Goal: Information Seeking & Learning: Learn about a topic

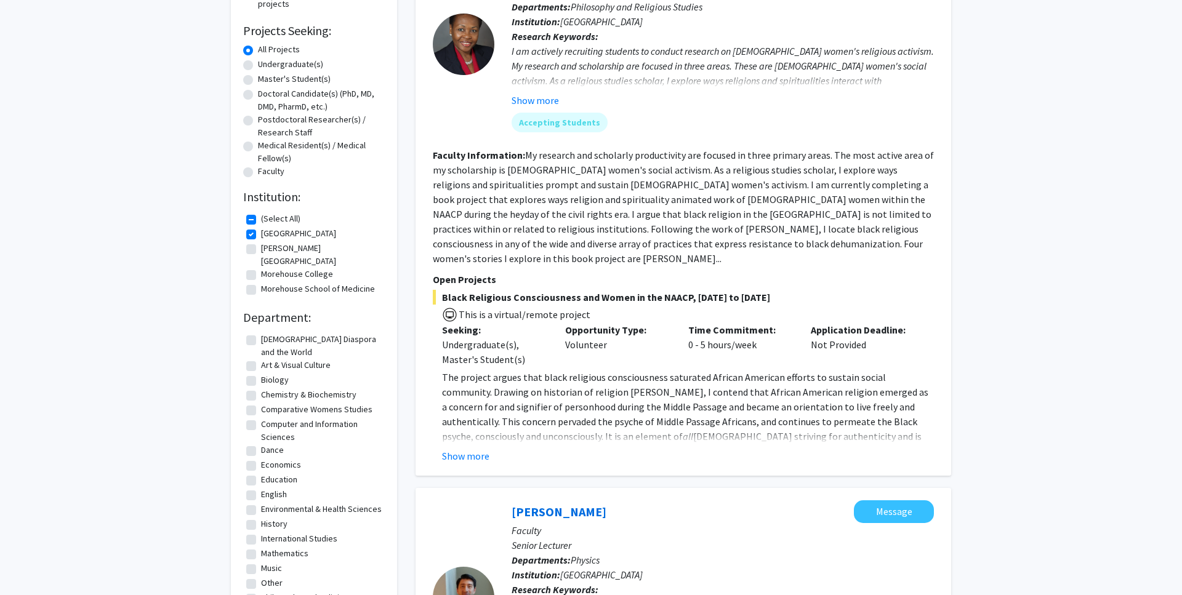
scroll to position [200, 0]
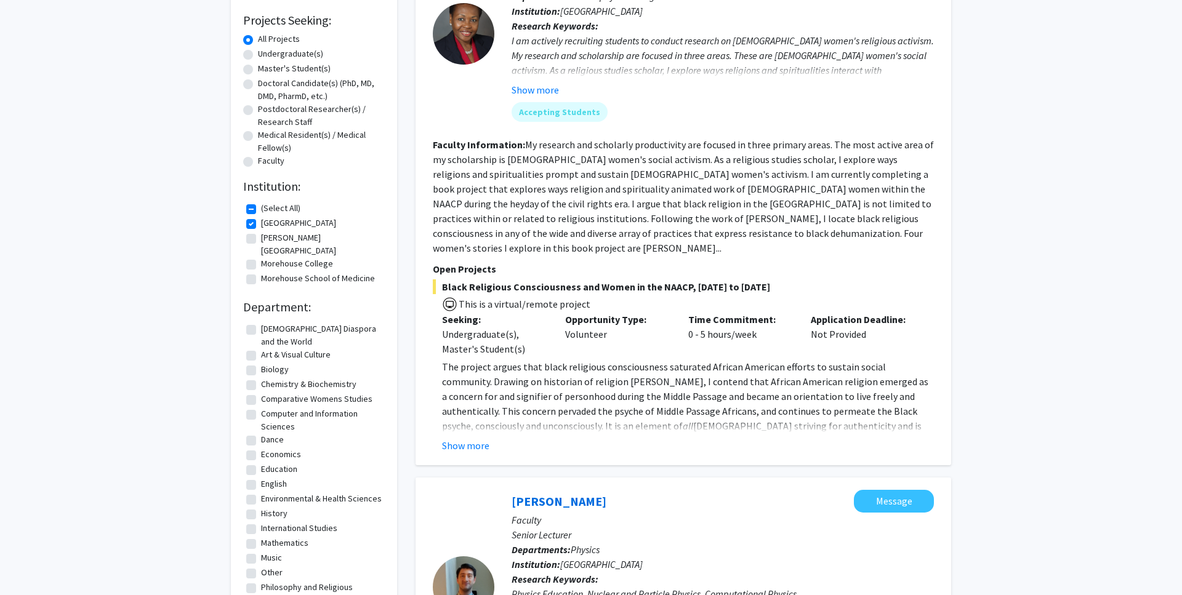
click at [261, 239] on label "[PERSON_NAME][GEOGRAPHIC_DATA]" at bounding box center [321, 244] width 121 height 26
click at [261, 239] on input "[PERSON_NAME][GEOGRAPHIC_DATA]" at bounding box center [265, 235] width 8 height 8
checkbox input "true"
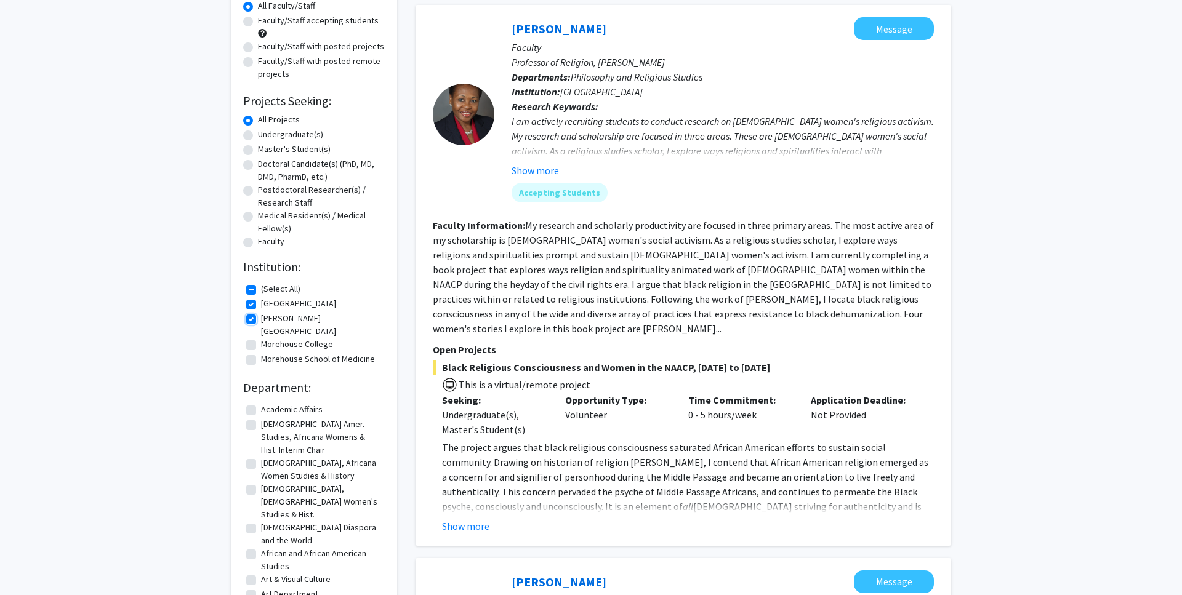
scroll to position [132, 0]
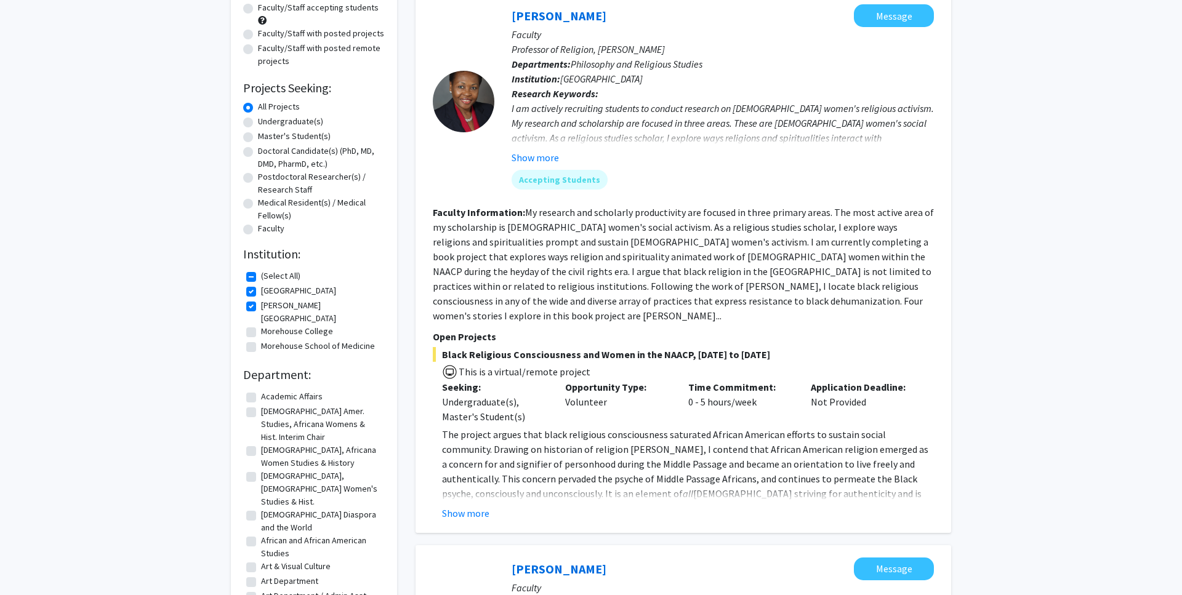
click at [261, 325] on label "Morehouse College" at bounding box center [297, 331] width 72 height 13
click at [261, 325] on input "Morehouse College" at bounding box center [265, 329] width 8 height 8
checkbox input "true"
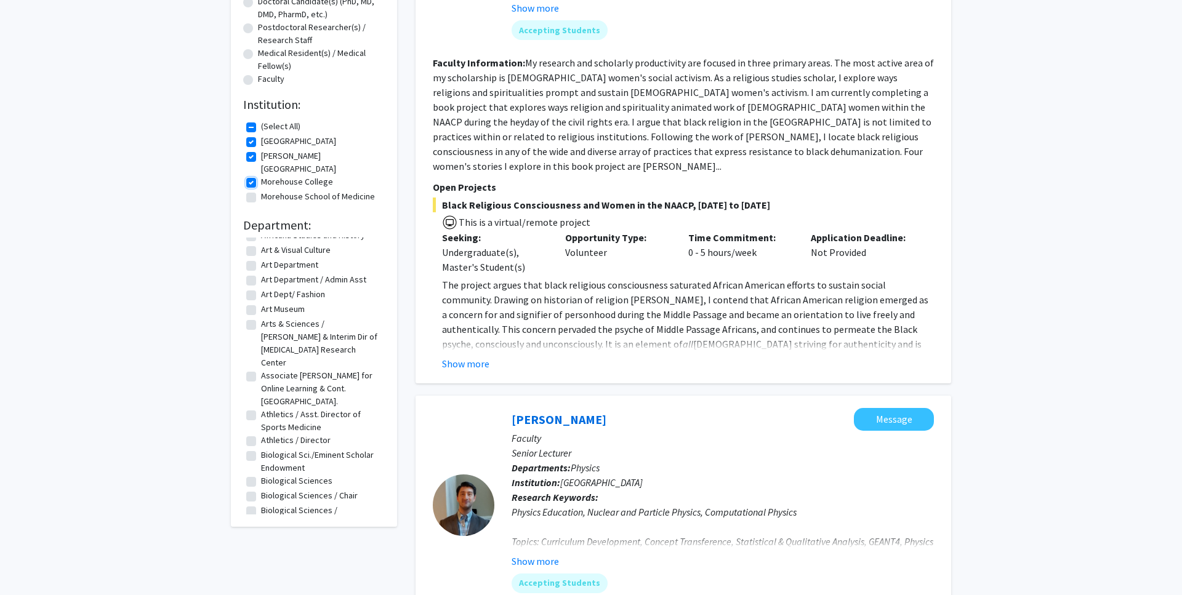
scroll to position [182, 0]
click at [261, 474] on label "Biological Sciences" at bounding box center [296, 480] width 71 height 13
click at [261, 474] on input "Biological Sciences" at bounding box center [265, 478] width 8 height 8
checkbox input "true"
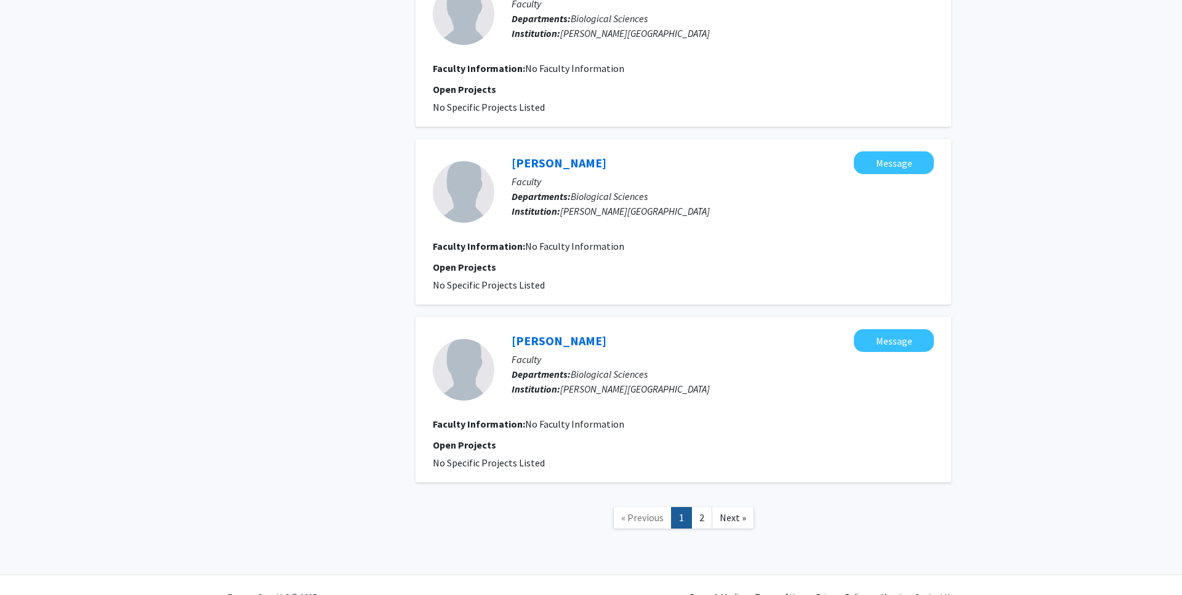
scroll to position [1451, 0]
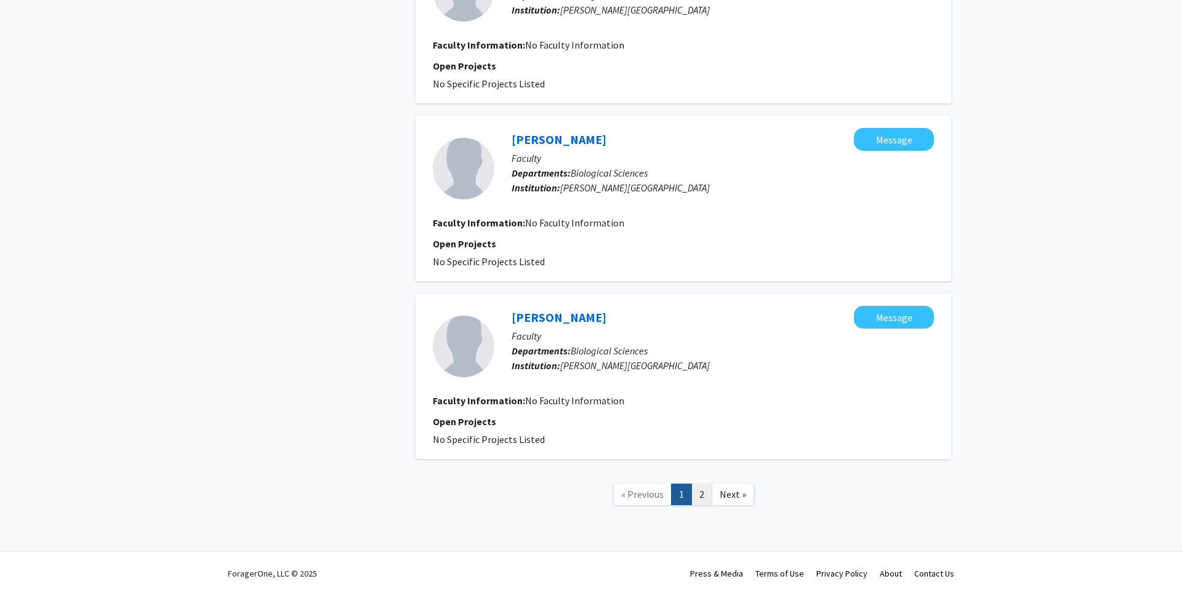
click at [702, 498] on link "2" at bounding box center [701, 495] width 21 height 22
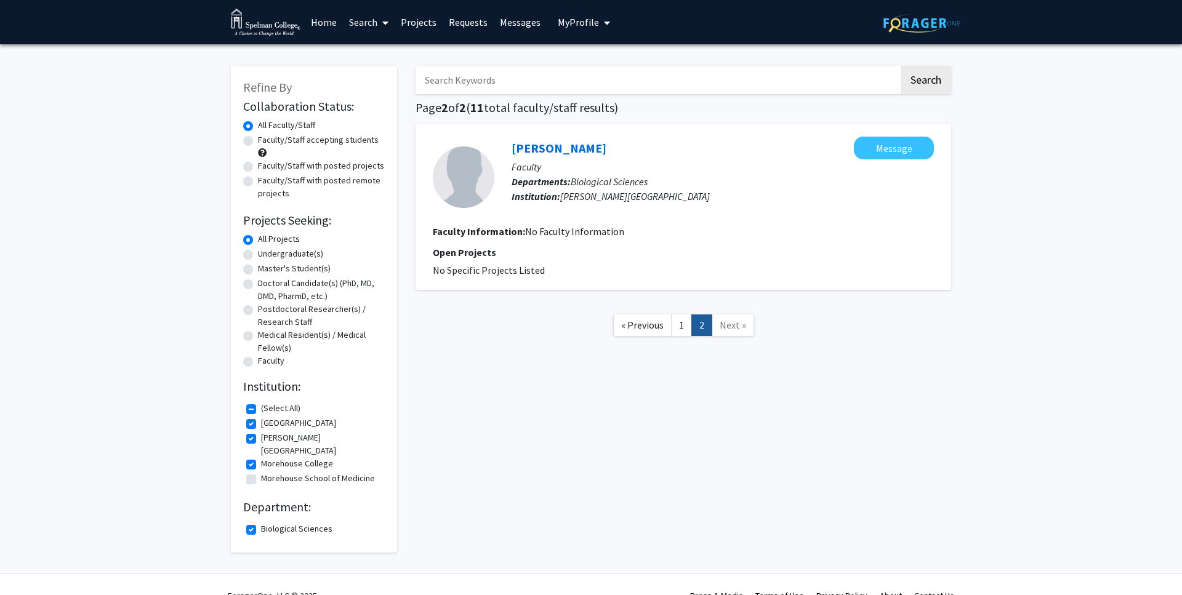
click at [261, 457] on label "Morehouse College" at bounding box center [297, 463] width 72 height 13
click at [261, 457] on input "Morehouse College" at bounding box center [265, 461] width 8 height 8
checkbox input "false"
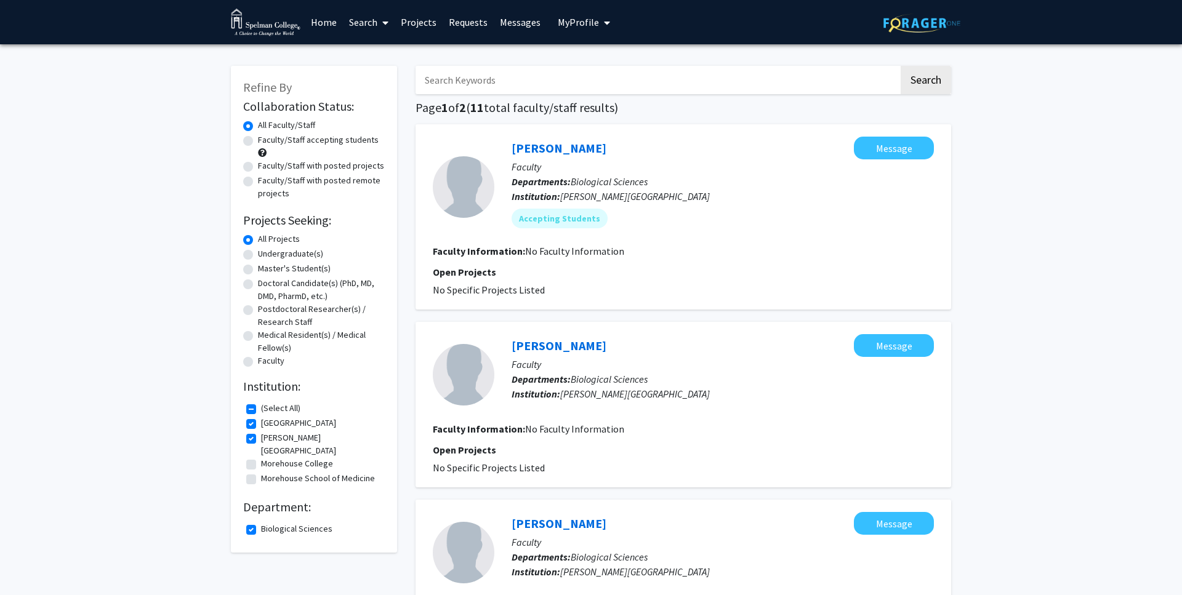
click at [261, 439] on label "Clark Atlanta University" at bounding box center [321, 444] width 121 height 26
click at [261, 439] on input "Clark Atlanta University" at bounding box center [265, 435] width 8 height 8
checkbox input "false"
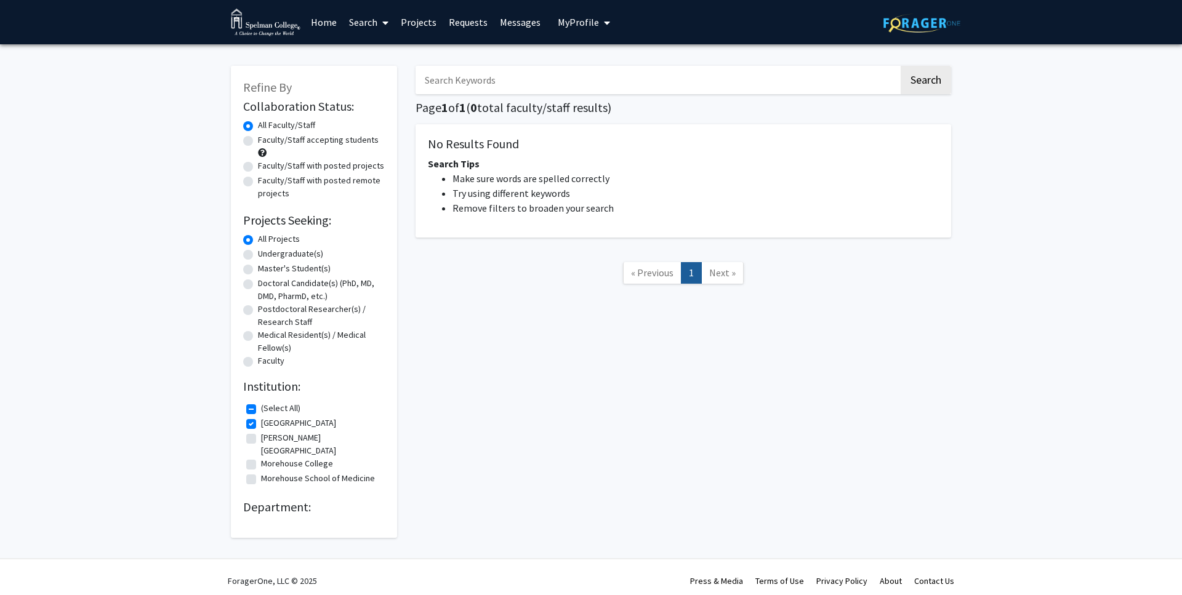
click at [521, 343] on div "Search Page 1 of 1 ( 0 total faculty/staff results) No Results Found Search Tip…" at bounding box center [683, 296] width 554 height 484
click at [511, 340] on div "Search Page 1 of 1 ( 0 total faculty/staff results) No Results Found Search Tip…" at bounding box center [683, 296] width 554 height 484
click at [261, 425] on label "[GEOGRAPHIC_DATA]" at bounding box center [298, 423] width 75 height 13
click at [261, 425] on input "[GEOGRAPHIC_DATA]" at bounding box center [265, 421] width 8 height 8
checkbox input "false"
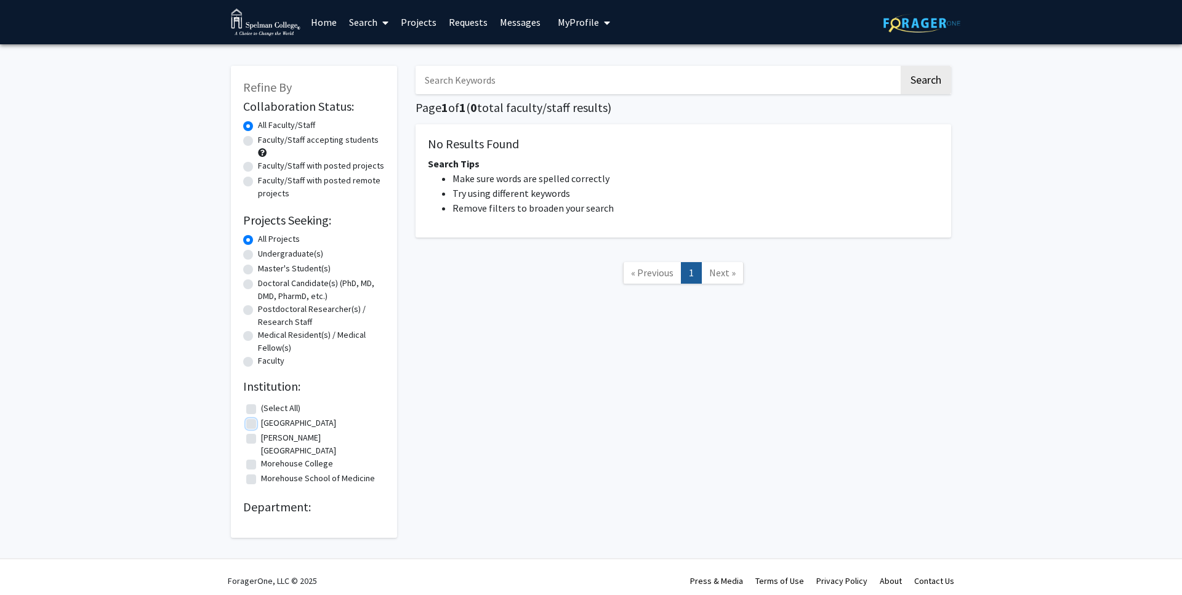
checkbox input "false"
click at [196, 385] on div "Refine By Collaboration Status: Collaboration Status All Faculty/Staff Collabor…" at bounding box center [591, 304] width 1182 height 521
click at [198, 361] on div "Refine By Collaboration Status: Collaboration Status All Faculty/Staff Collabor…" at bounding box center [591, 304] width 1182 height 521
click at [532, 81] on input "Search Keywords" at bounding box center [656, 80] width 483 height 28
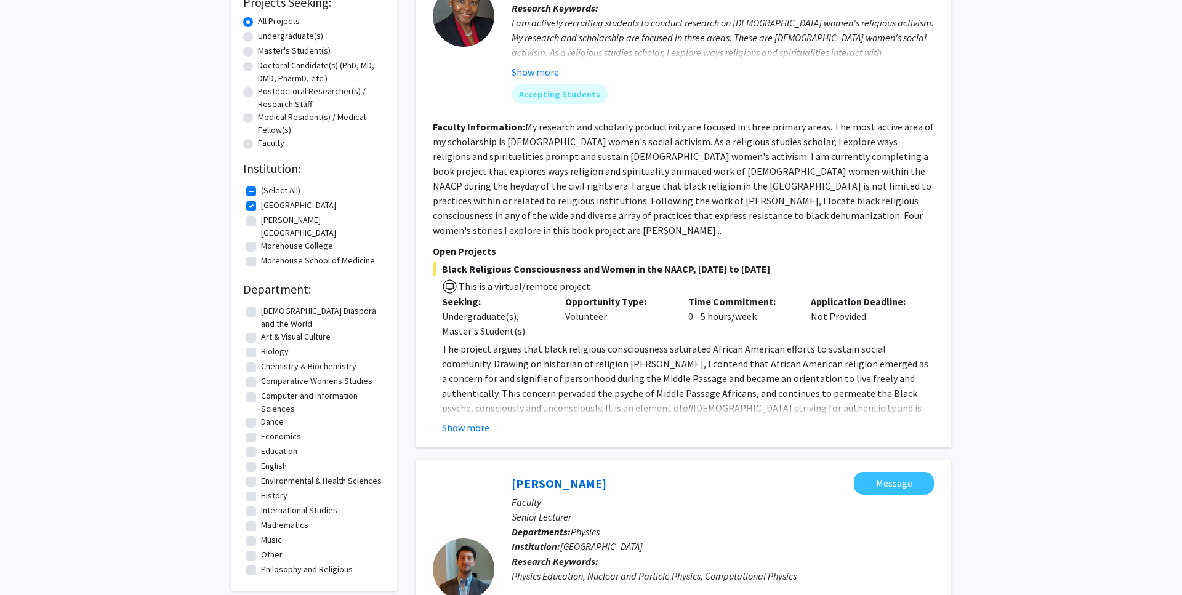
scroll to position [222, 0]
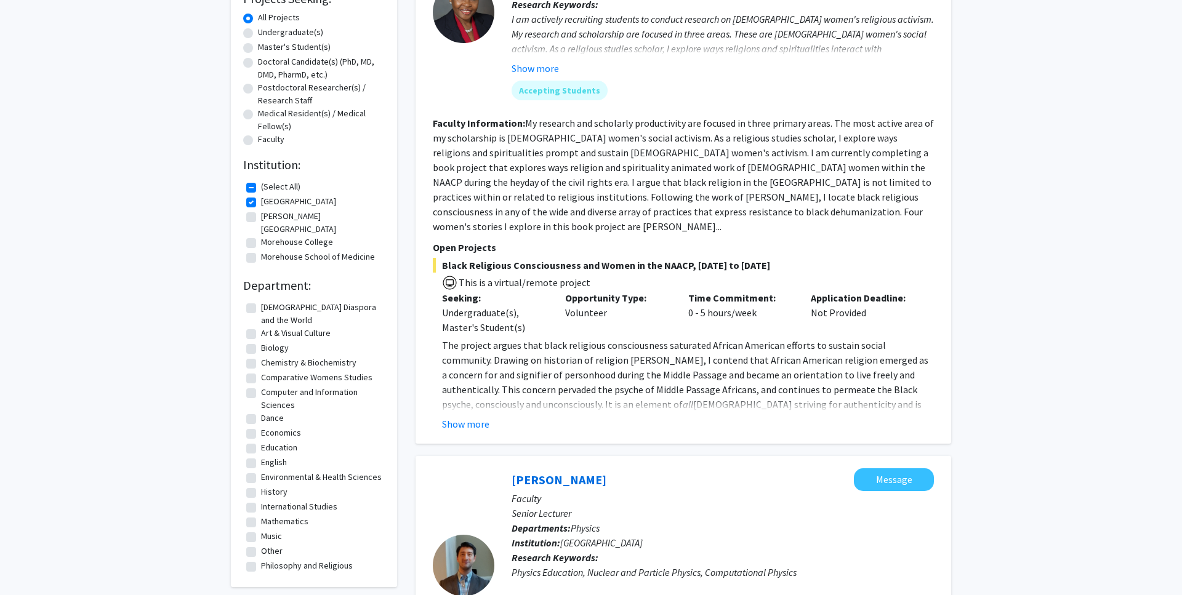
click at [261, 342] on label "Biology" at bounding box center [275, 348] width 28 height 13
click at [261, 342] on input "Biology" at bounding box center [265, 346] width 8 height 8
checkbox input "true"
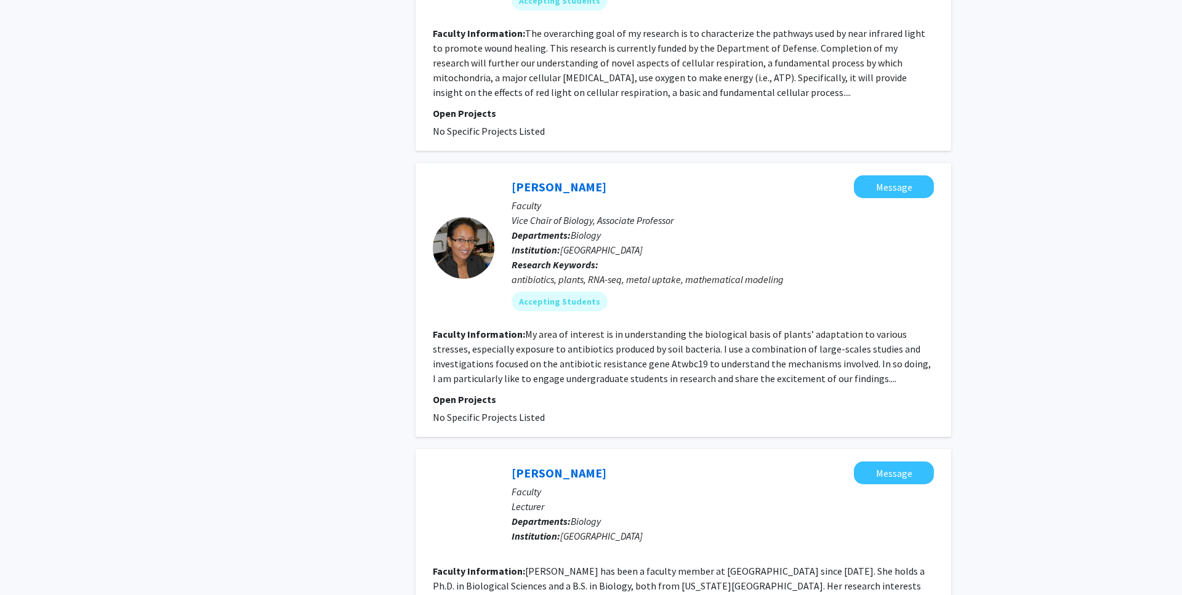
scroll to position [567, 0]
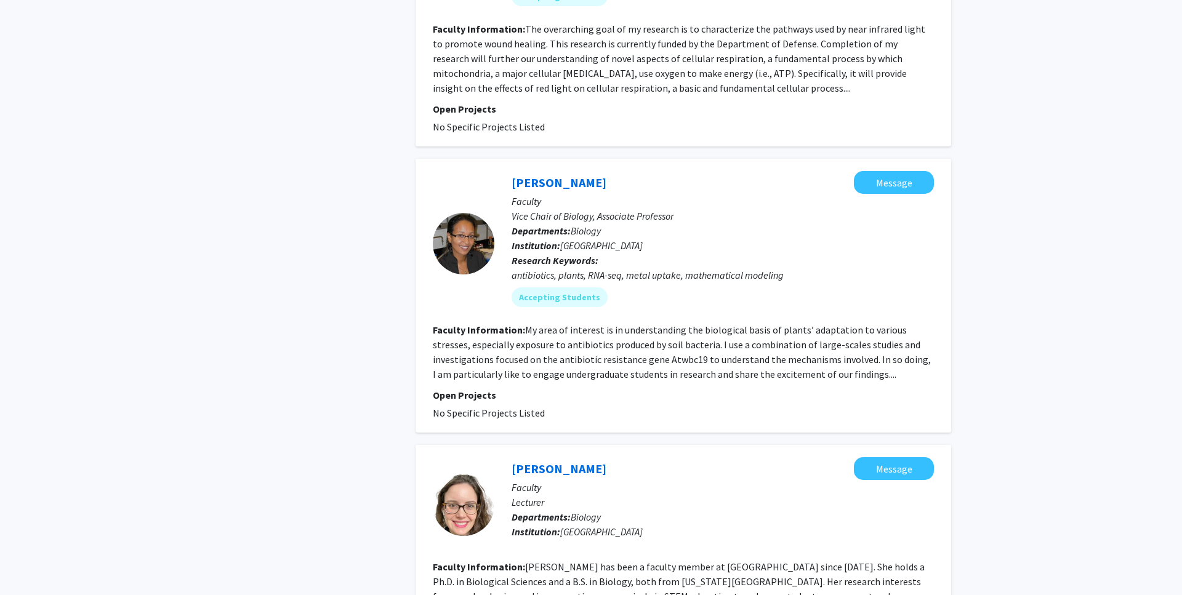
click at [703, 353] on fg-read-more "My area of interest is in understanding the biological basis of plants’ adaptat…" at bounding box center [682, 352] width 498 height 57
click at [538, 187] on link "Mentewab Ayalew" at bounding box center [558, 182] width 95 height 15
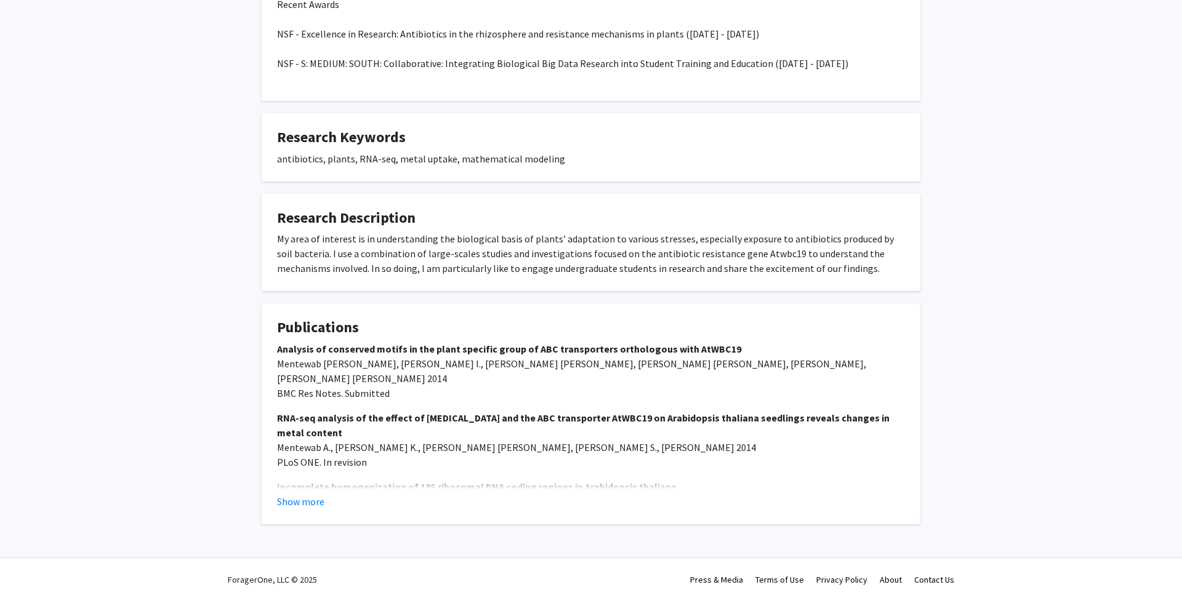
scroll to position [285, 0]
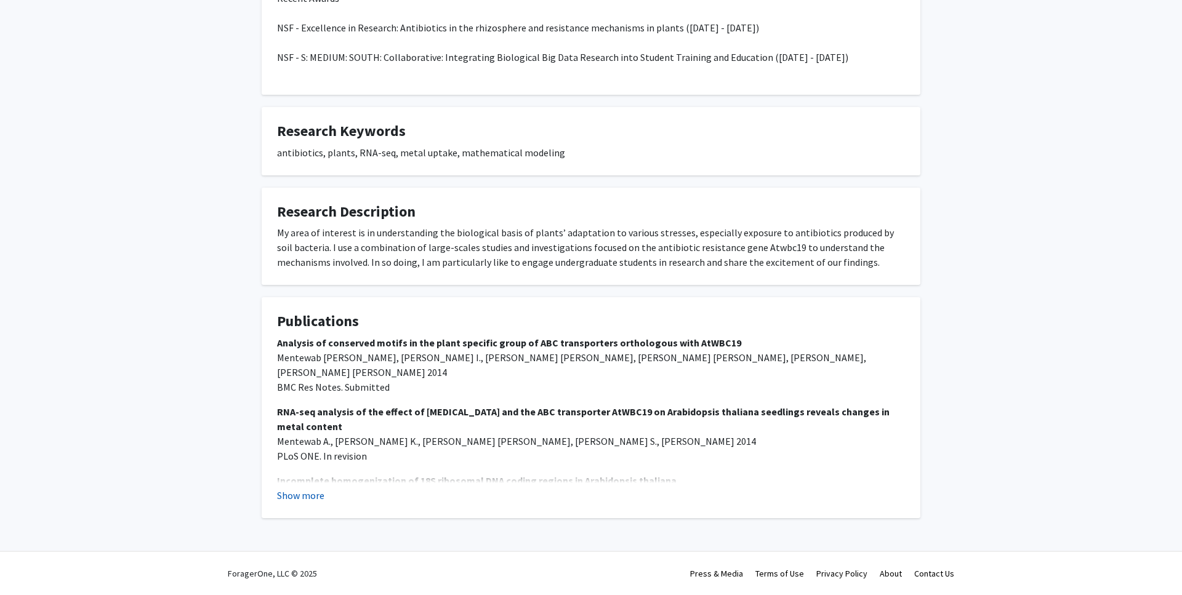
click at [307, 500] on button "Show more" at bounding box center [300, 495] width 47 height 15
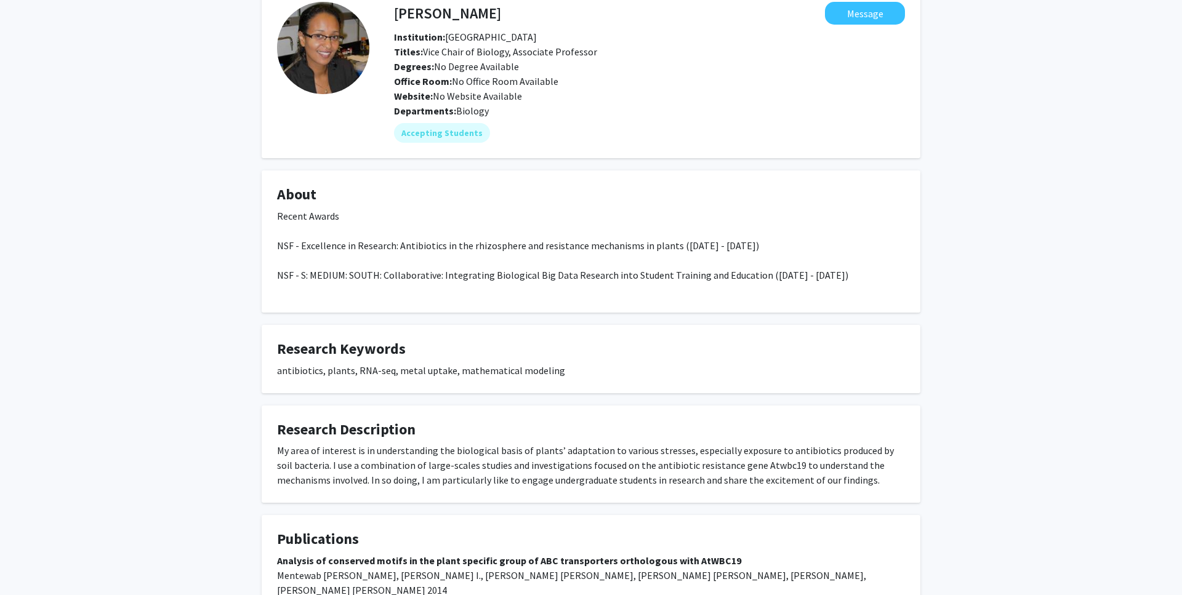
scroll to position [0, 0]
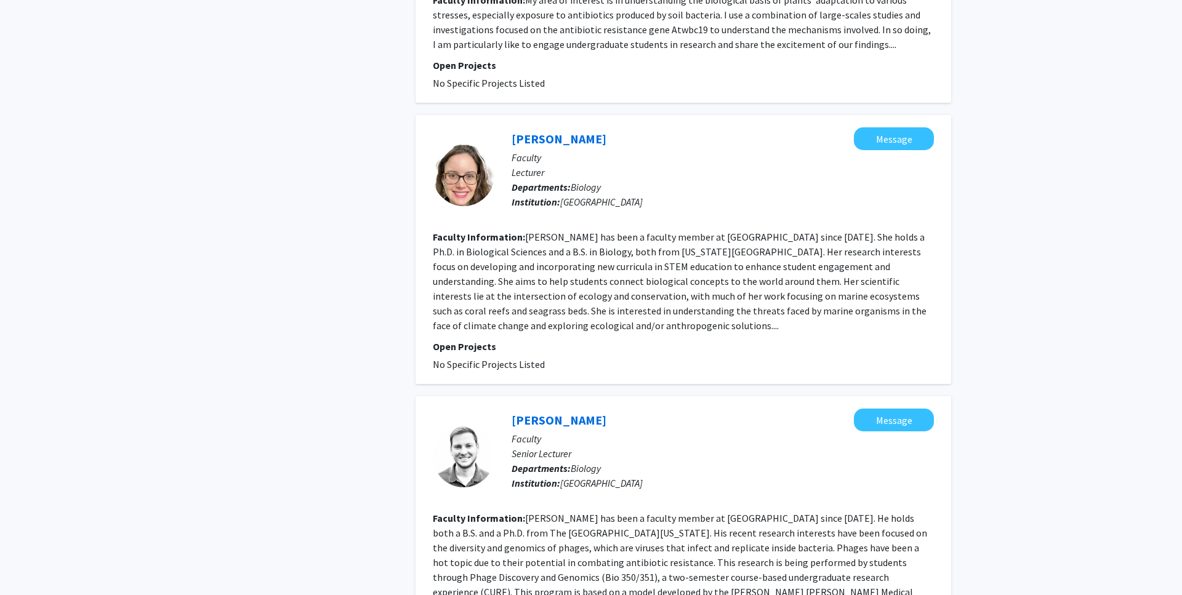
scroll to position [924, 0]
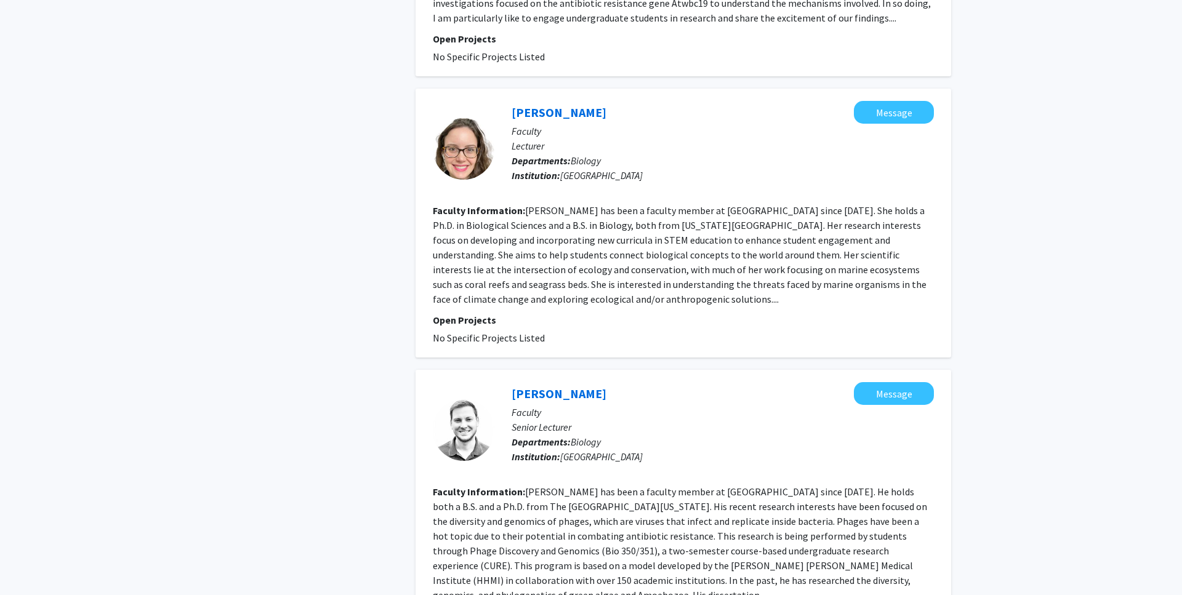
click at [672, 251] on fg-read-more "Nicole K. Johnston has been a faculty member at Spelman College since 2022. She…" at bounding box center [680, 254] width 494 height 101
click at [568, 111] on link "Nicole Johnston" at bounding box center [558, 112] width 95 height 15
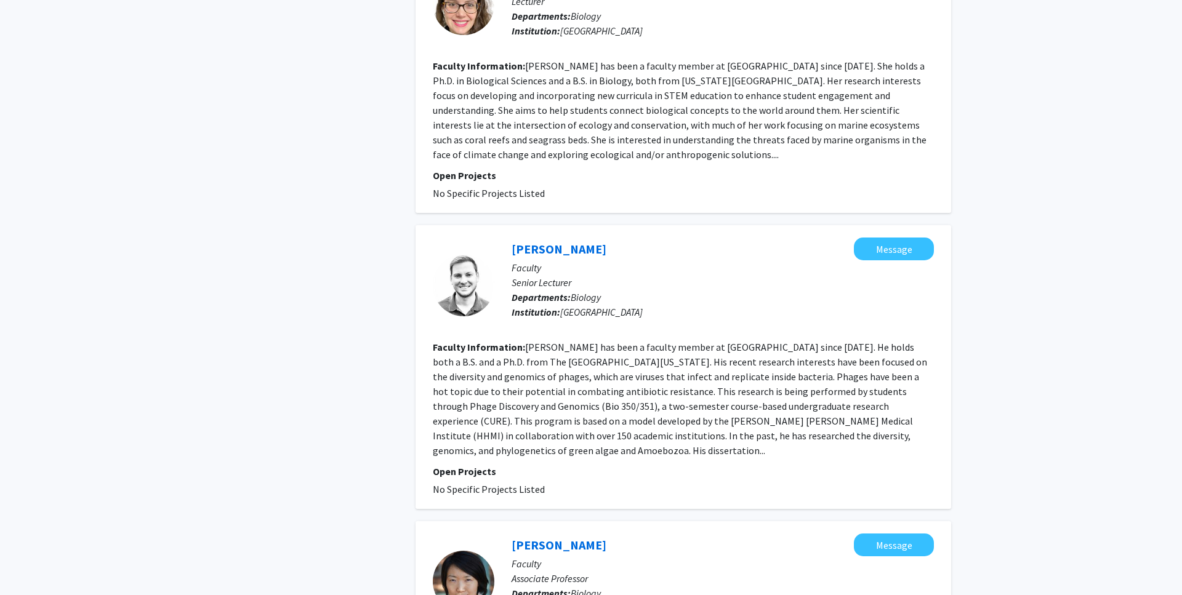
scroll to position [1073, 0]
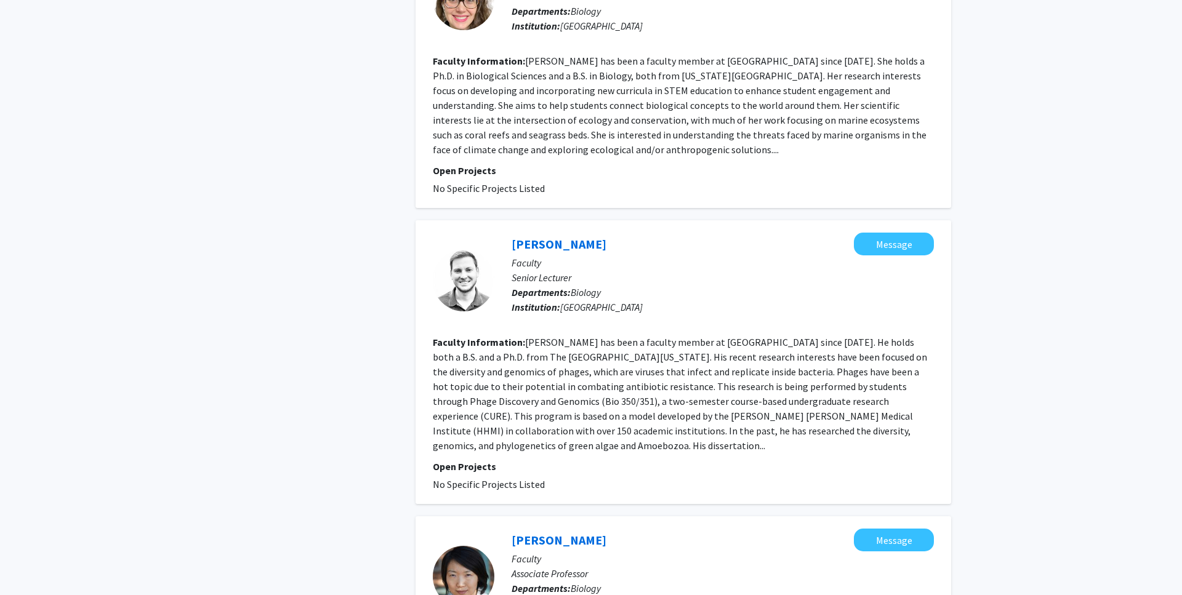
click at [567, 385] on fg-read-more "James Melton III has been a faculty member at Spelman College since 2017. He ho…" at bounding box center [680, 394] width 494 height 116
click at [567, 246] on link "James Melton III" at bounding box center [558, 243] width 95 height 15
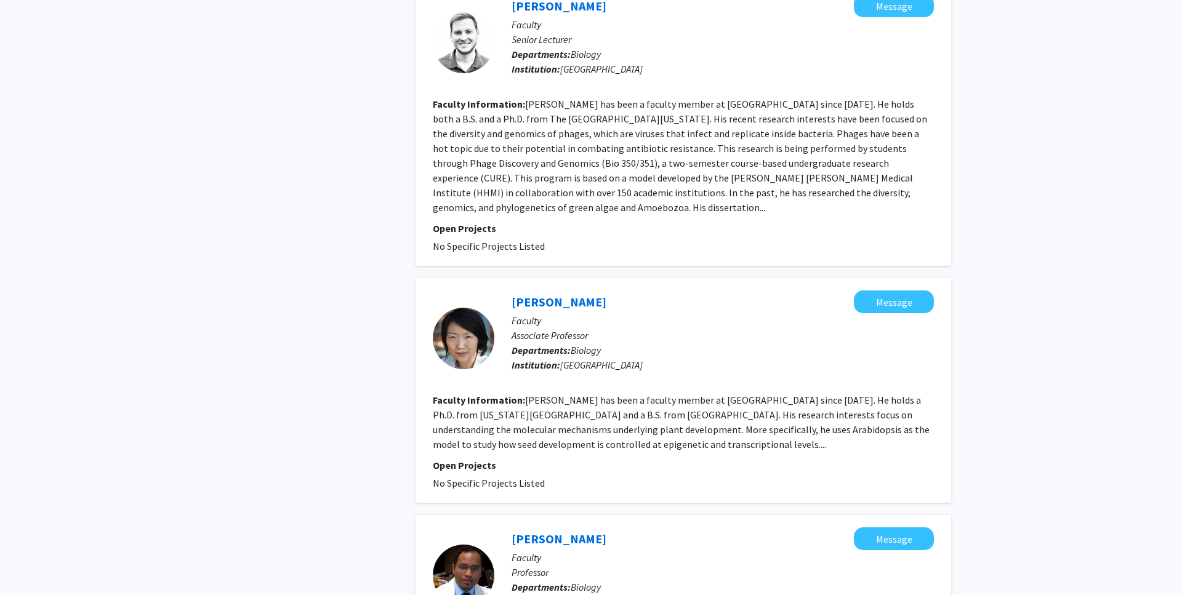
scroll to position [1332, 0]
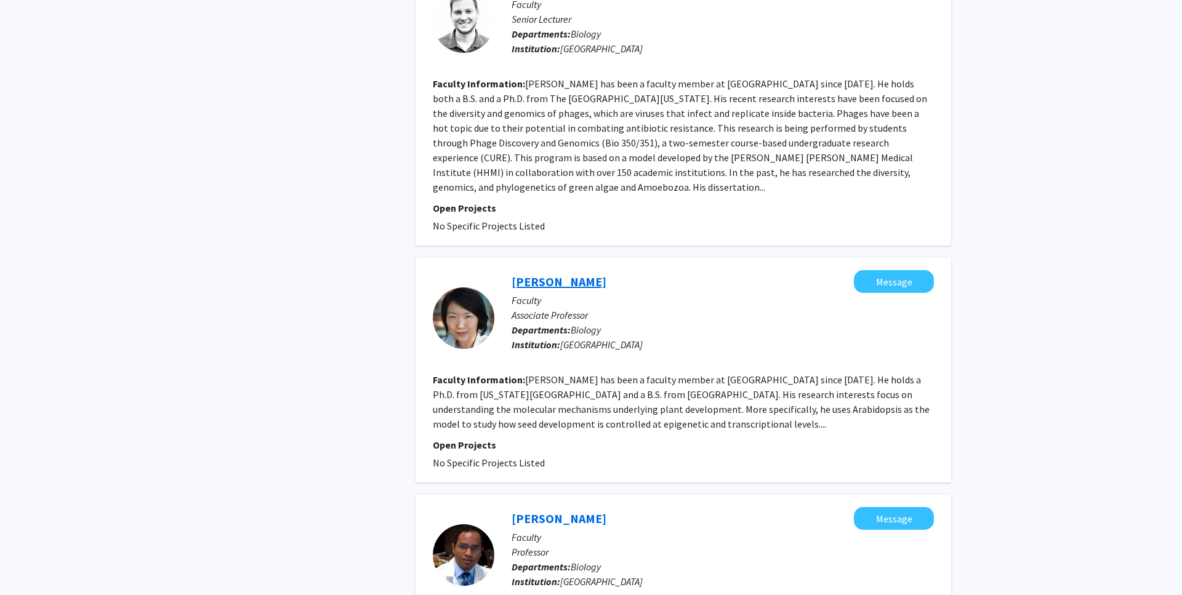
click at [572, 274] on link "Dongfang Wang" at bounding box center [558, 281] width 95 height 15
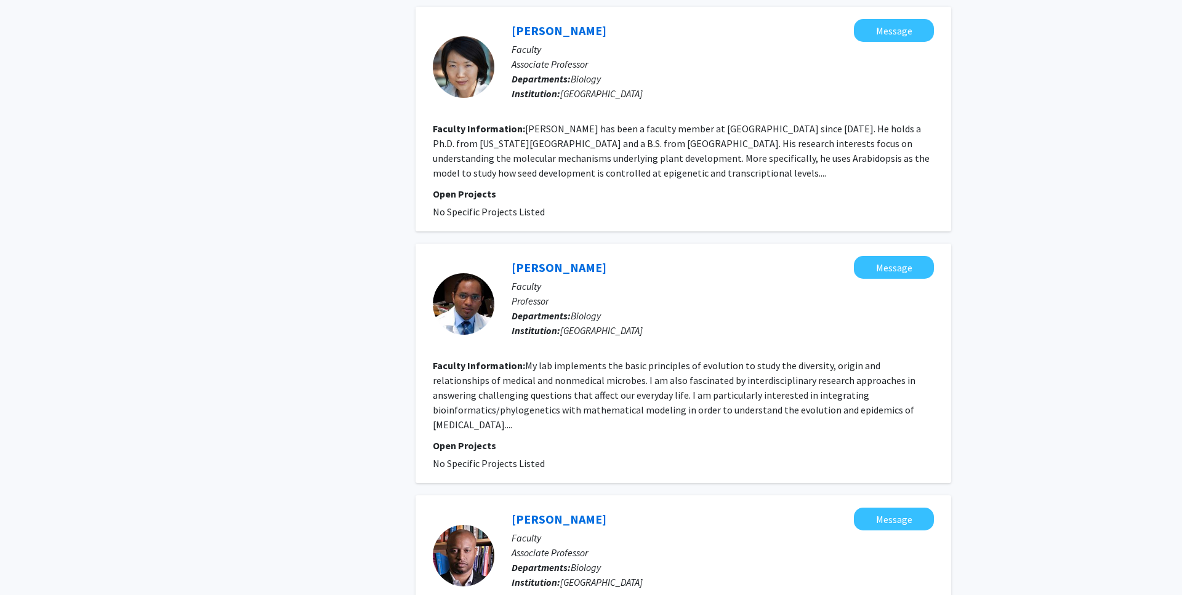
scroll to position [1598, 0]
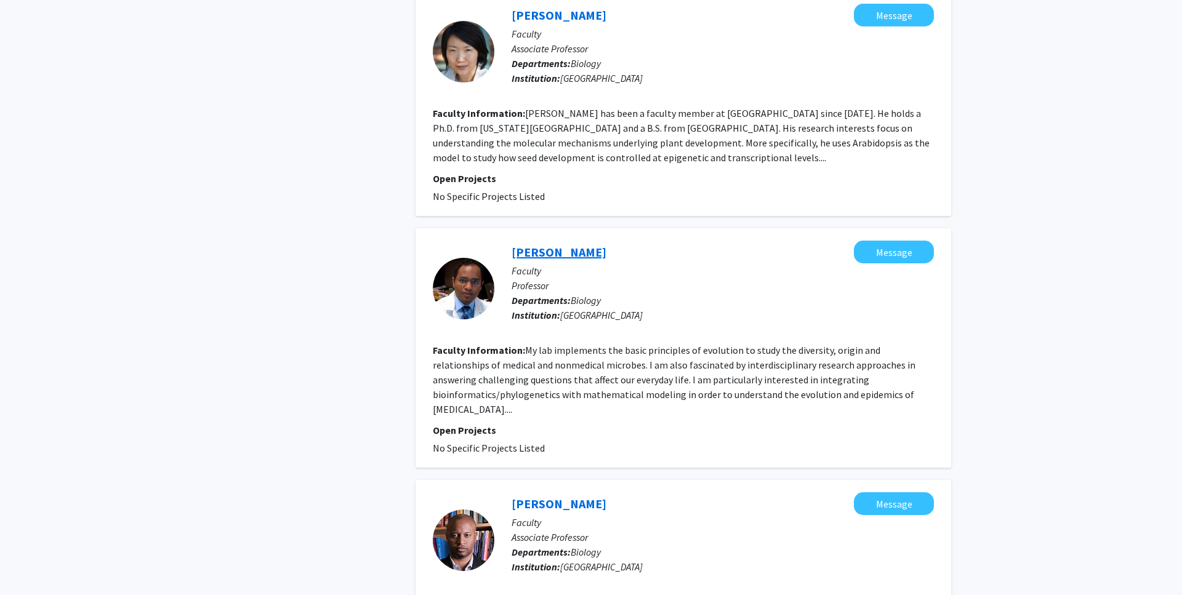
click at [551, 244] on link "Yonas Tekle" at bounding box center [558, 251] width 95 height 15
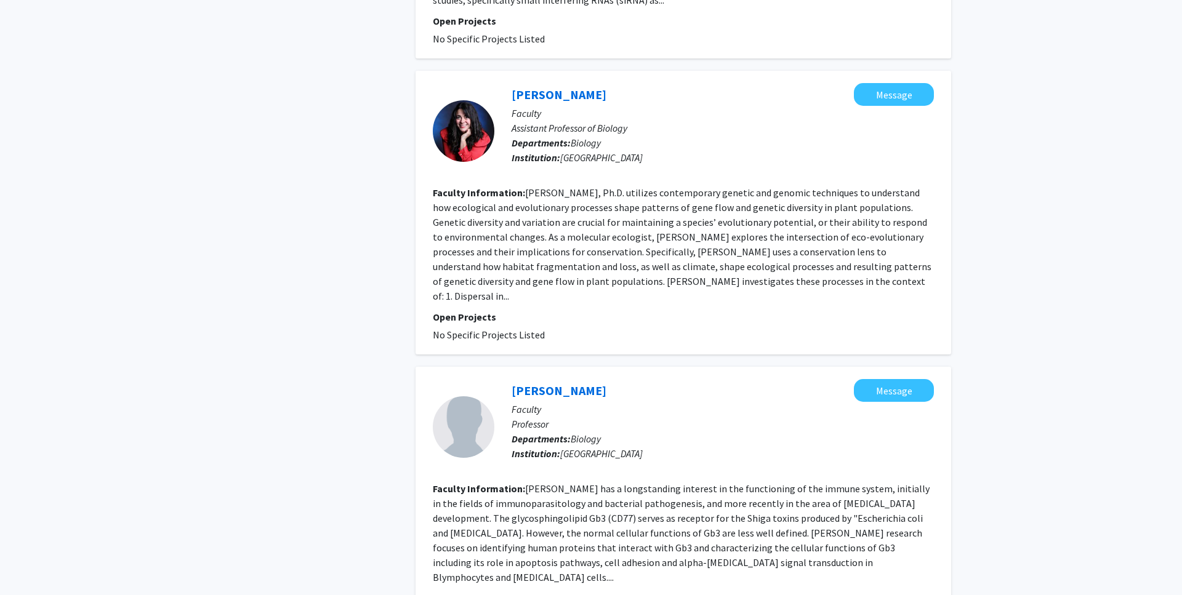
scroll to position [2306, 0]
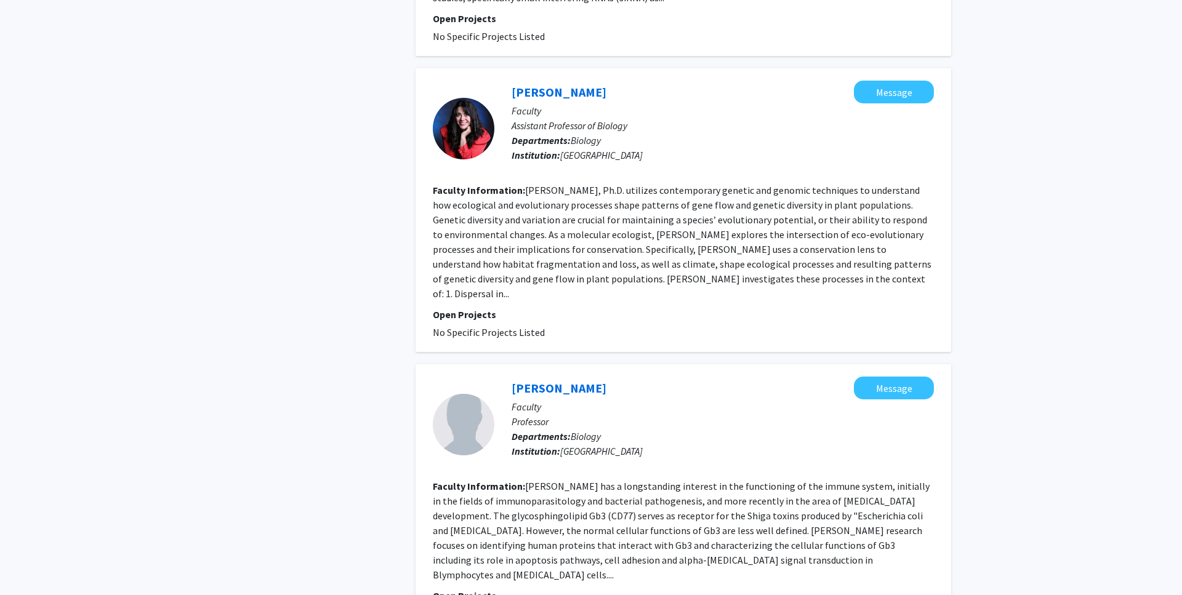
click at [578, 183] on section "Faculty Information: Zoe Diaz-Martin, Ph.D. utilizes contemporary genetic and g…" at bounding box center [683, 242] width 501 height 118
click at [593, 191] on fg-read-more "Zoe Diaz-Martin, Ph.D. utilizes contemporary genetic and genomic techniques to …" at bounding box center [682, 242] width 498 height 116
click at [562, 84] on link "Zoe Diaz-Martin" at bounding box center [558, 91] width 95 height 15
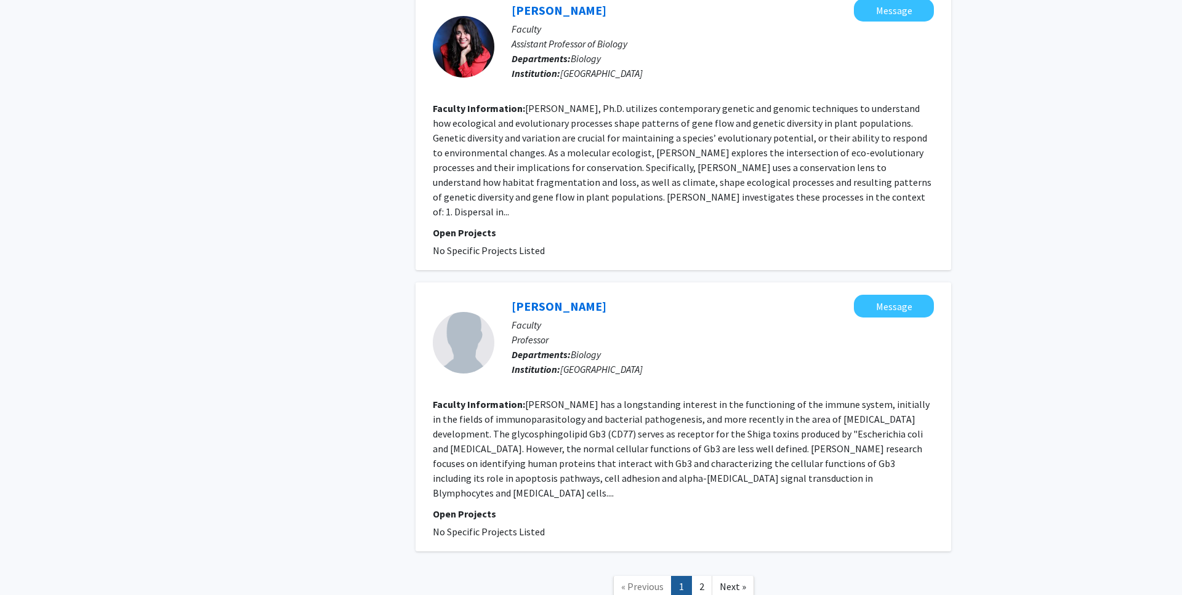
scroll to position [2389, 0]
click at [703, 575] on link "2" at bounding box center [701, 586] width 21 height 22
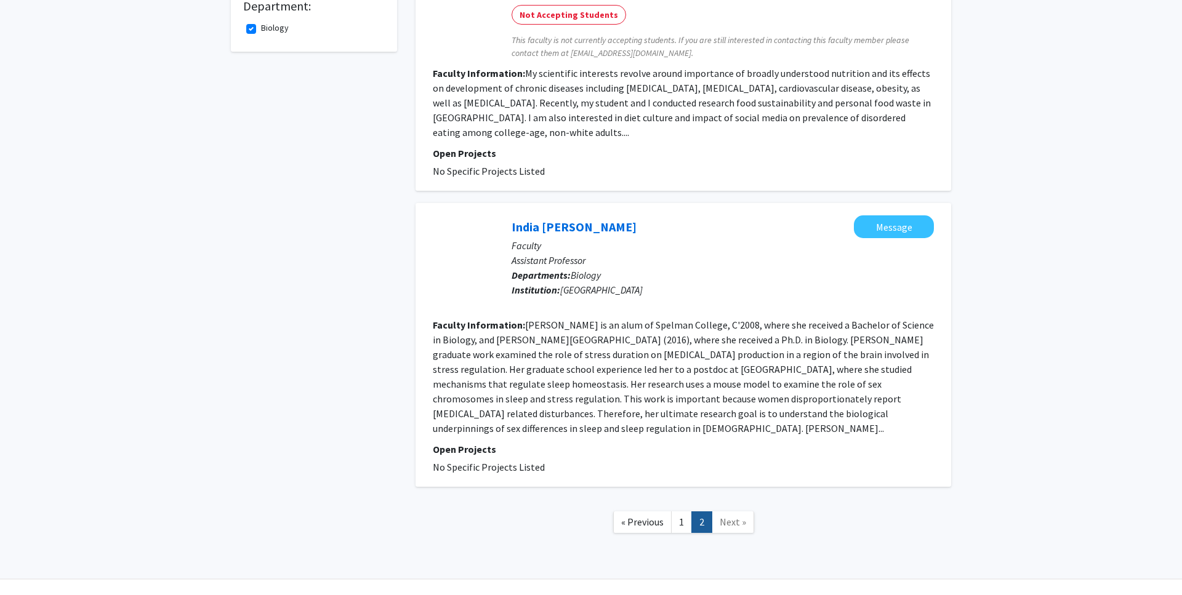
scroll to position [502, 0]
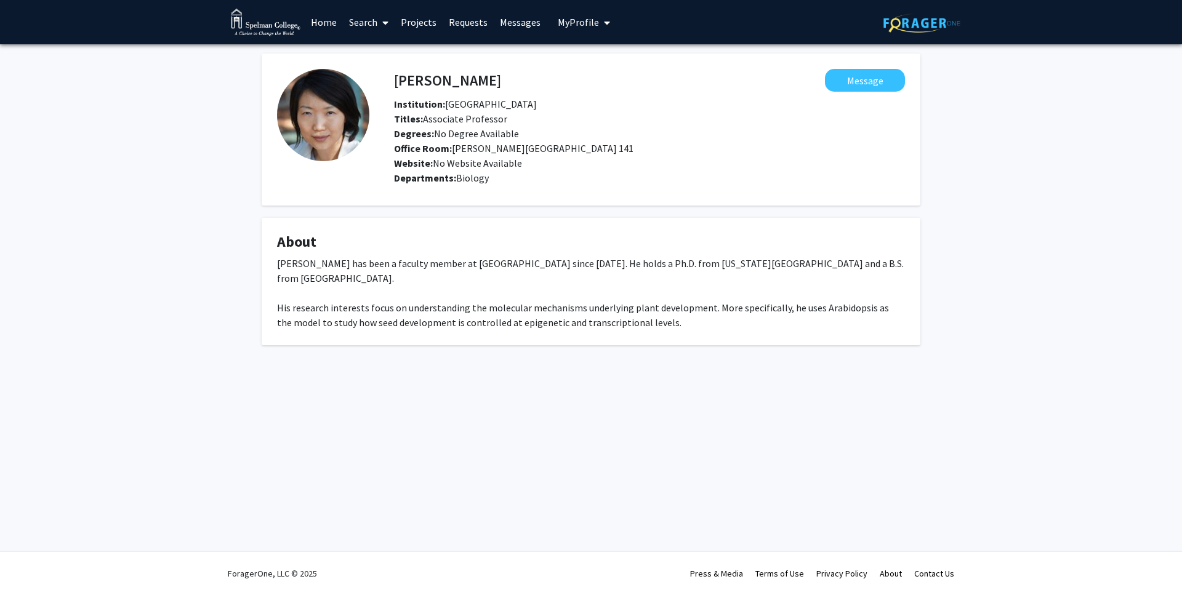
click at [176, 314] on div "[PERSON_NAME] Message Institution: Spelman College Titles: Associate Professor …" at bounding box center [591, 214] width 1182 height 341
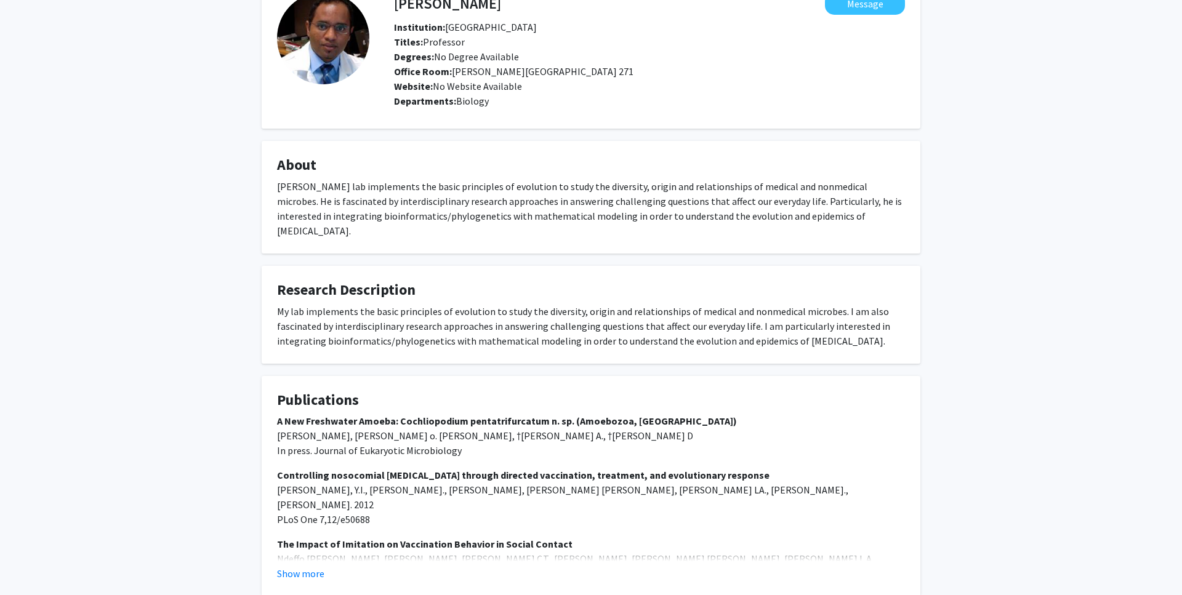
scroll to position [140, 0]
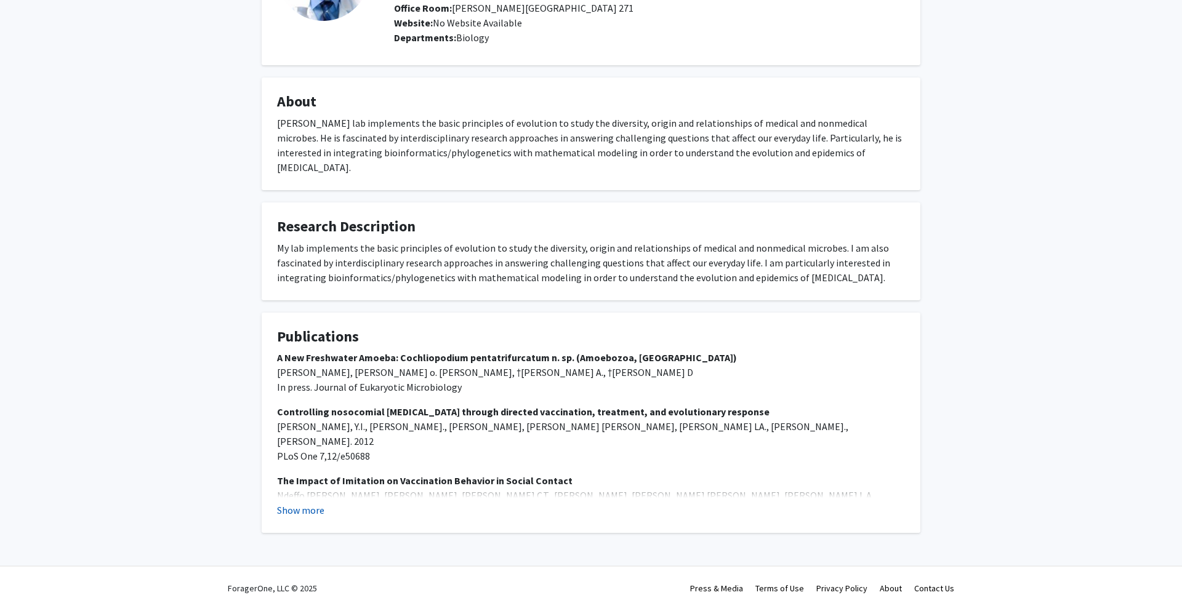
click at [311, 503] on button "Show more" at bounding box center [300, 510] width 47 height 15
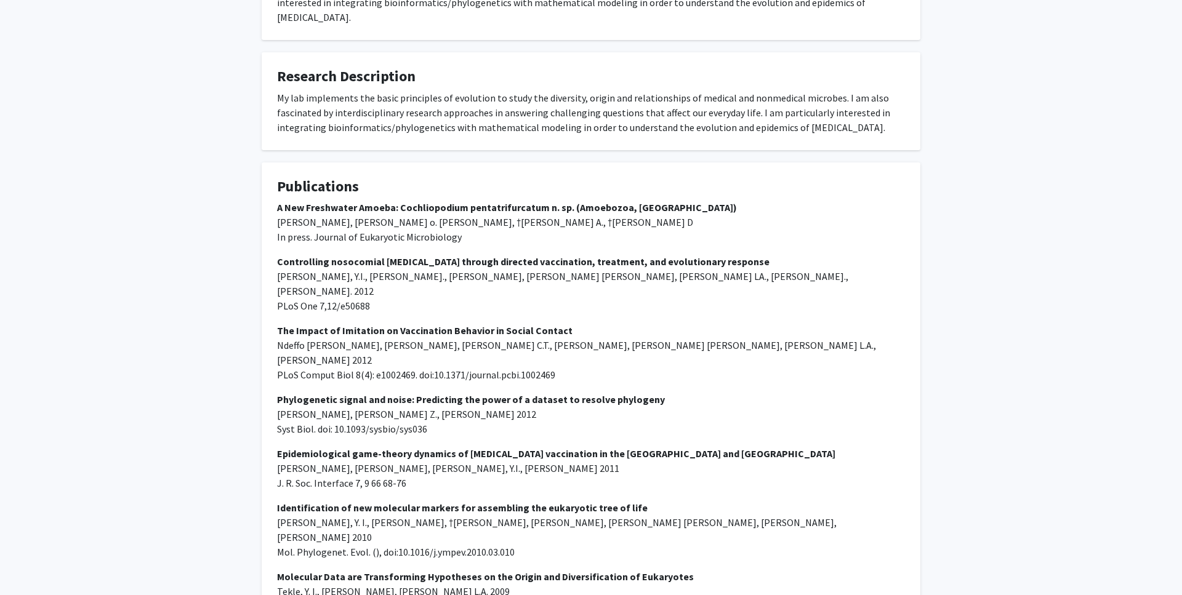
scroll to position [295, 0]
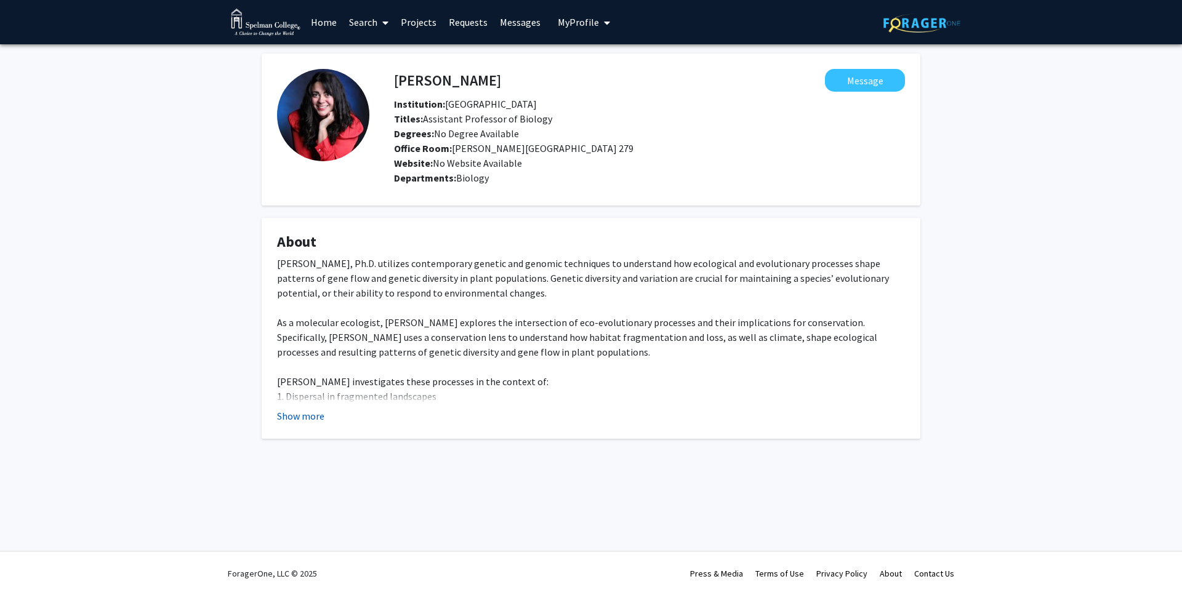
click at [306, 417] on button "Show more" at bounding box center [300, 416] width 47 height 15
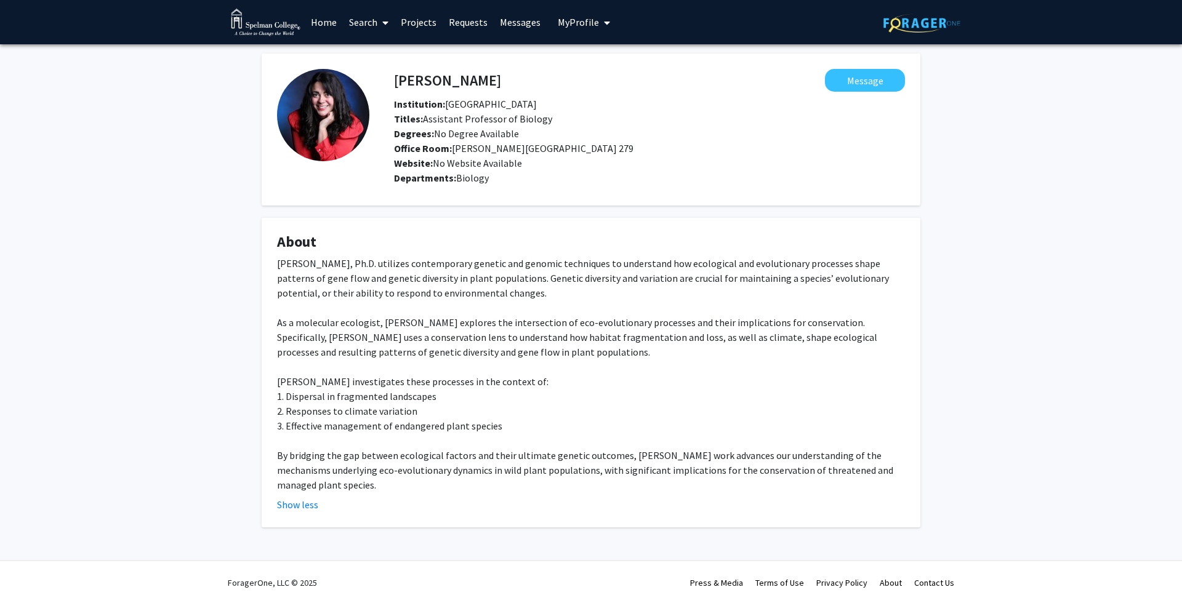
scroll to position [7, 0]
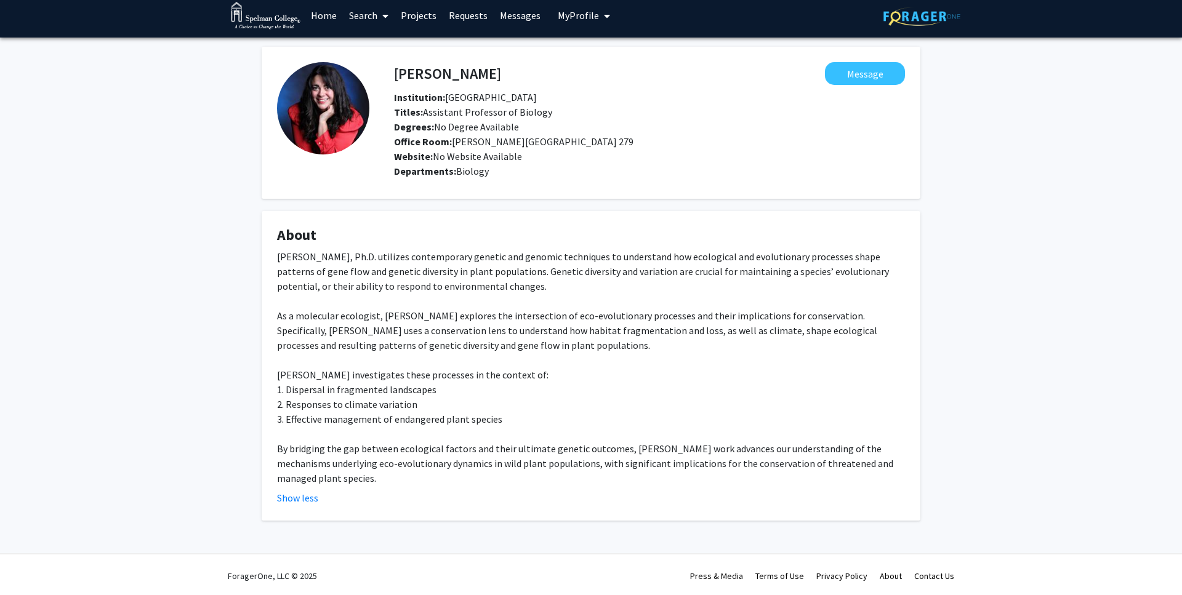
click at [1013, 298] on div "Zoe Diaz-Martin Message Institution: Spelman College Titles: Assistant Professo…" at bounding box center [591, 299] width 1182 height 523
